Goal: Understand process/instructions: Learn how to perform a task or action

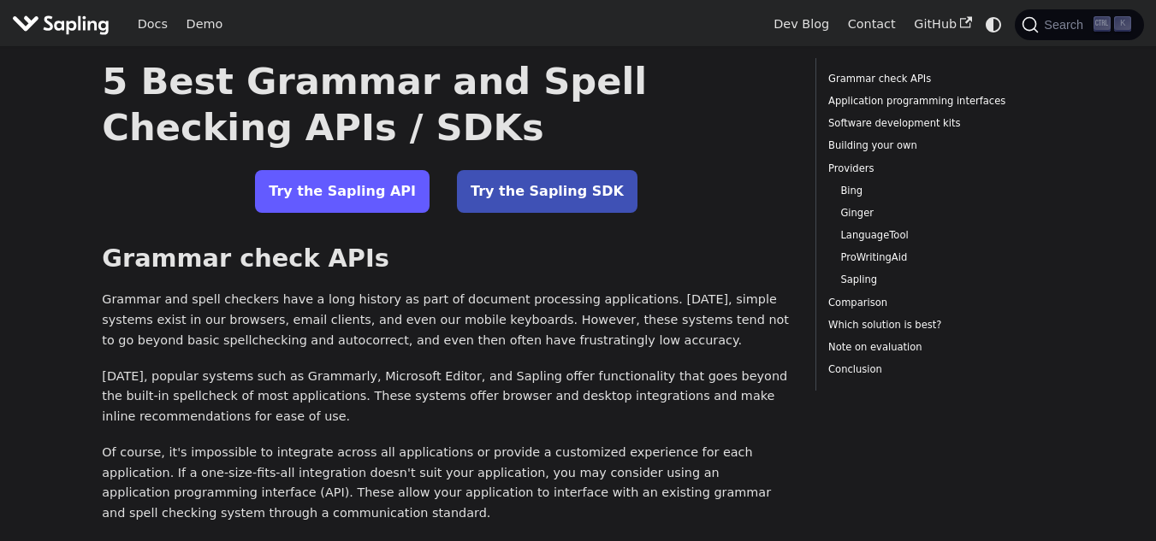
click at [391, 199] on link "Try the Sapling API" at bounding box center [342, 191] width 174 height 43
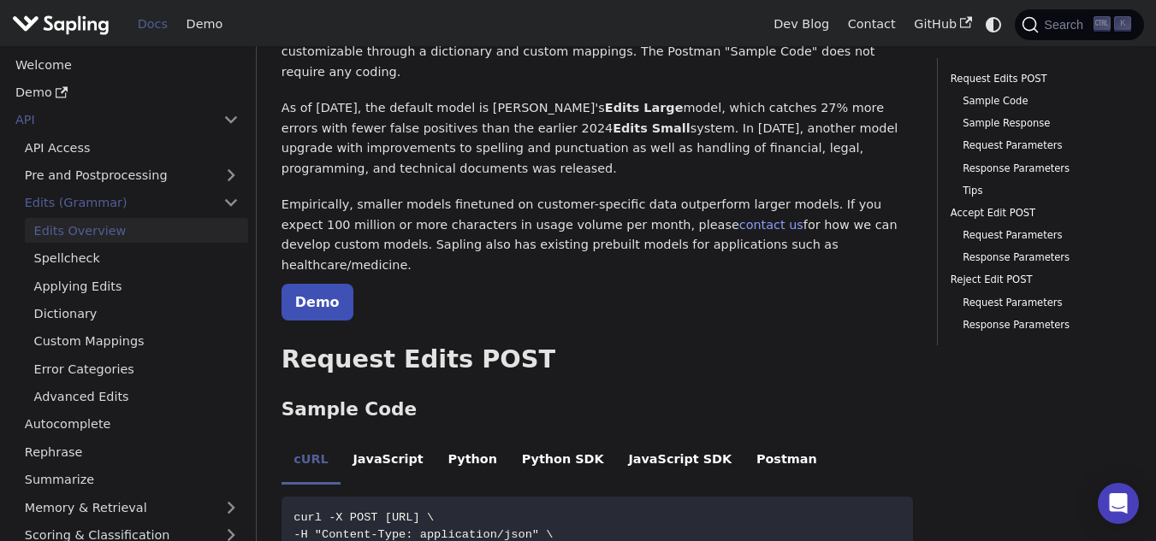
scroll to position [138, 0]
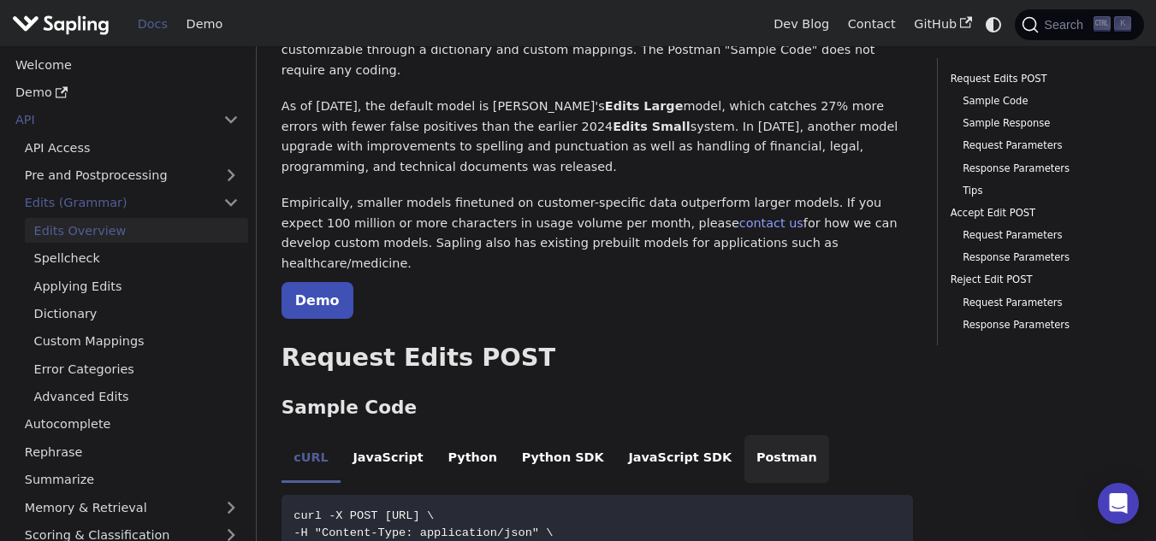
click at [744, 435] on li "Postman" at bounding box center [787, 459] width 86 height 48
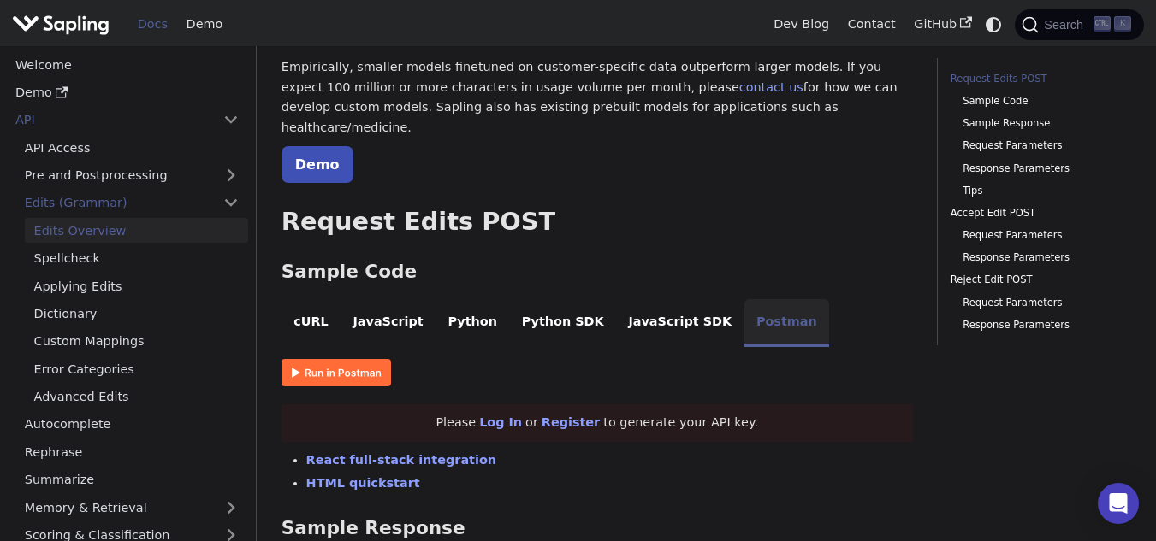
scroll to position [275, 0]
click at [392, 299] on li "JavaScript" at bounding box center [387, 323] width 95 height 48
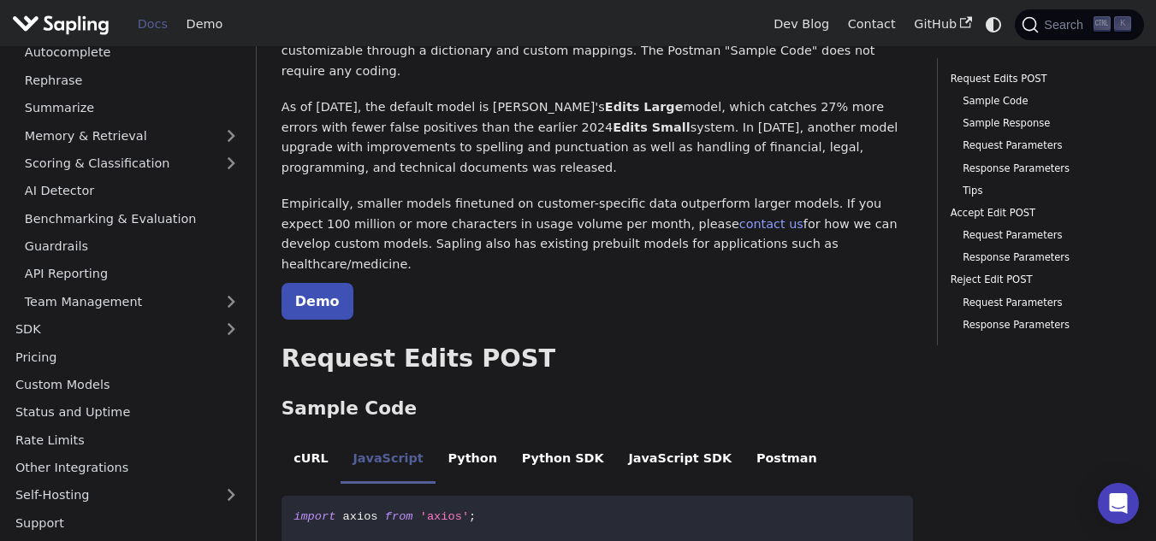
scroll to position [0, 0]
